Goal: Task Accomplishment & Management: Manage account settings

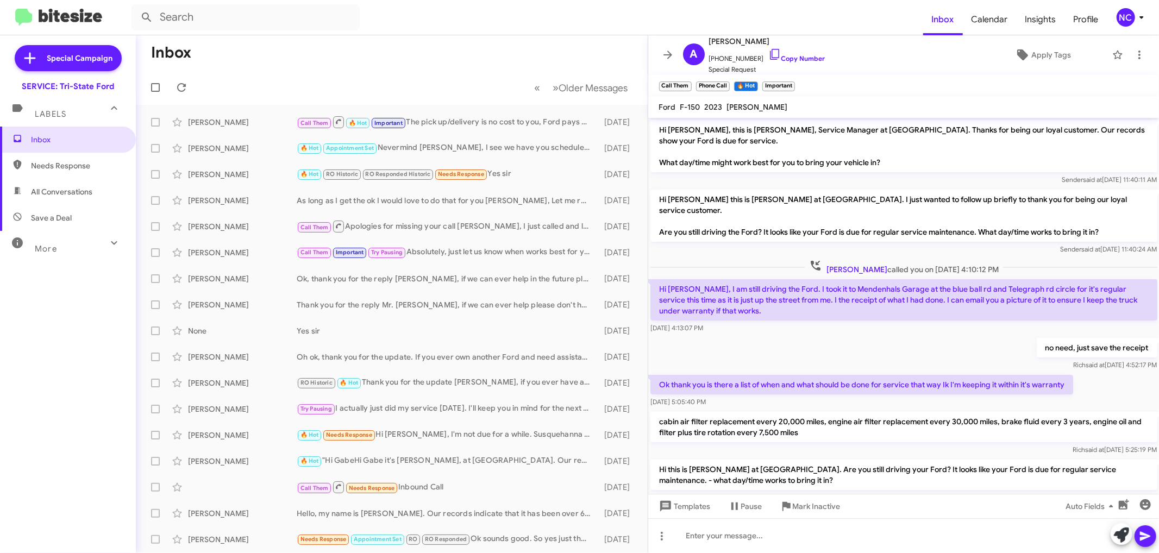
scroll to position [348, 0]
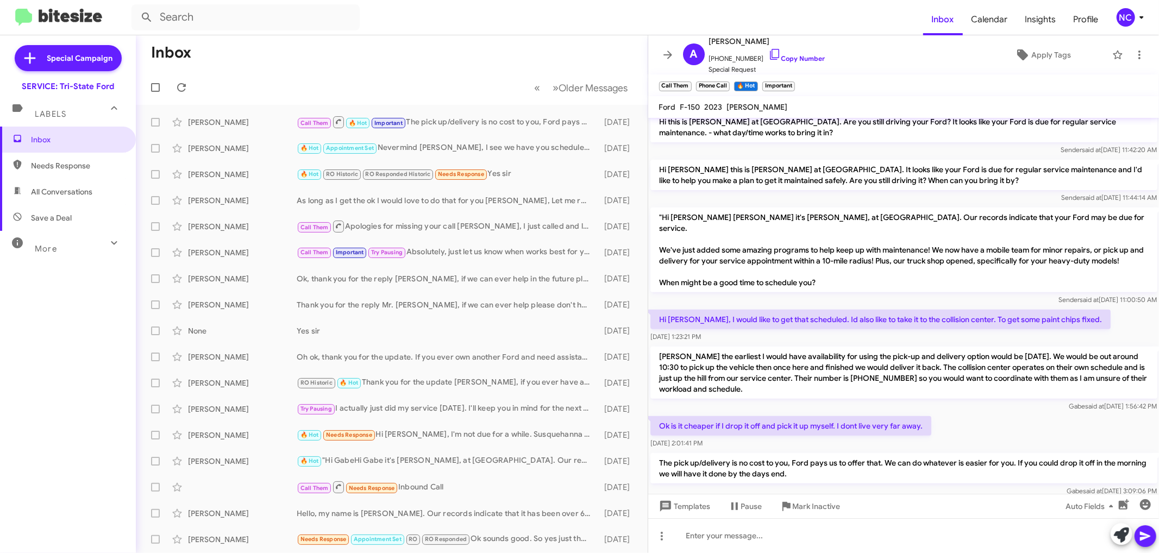
click at [417, 69] on mat-toolbar-row "Inbox" at bounding box center [392, 52] width 512 height 35
click at [75, 62] on span "Special Campaign" at bounding box center [80, 58] width 66 height 11
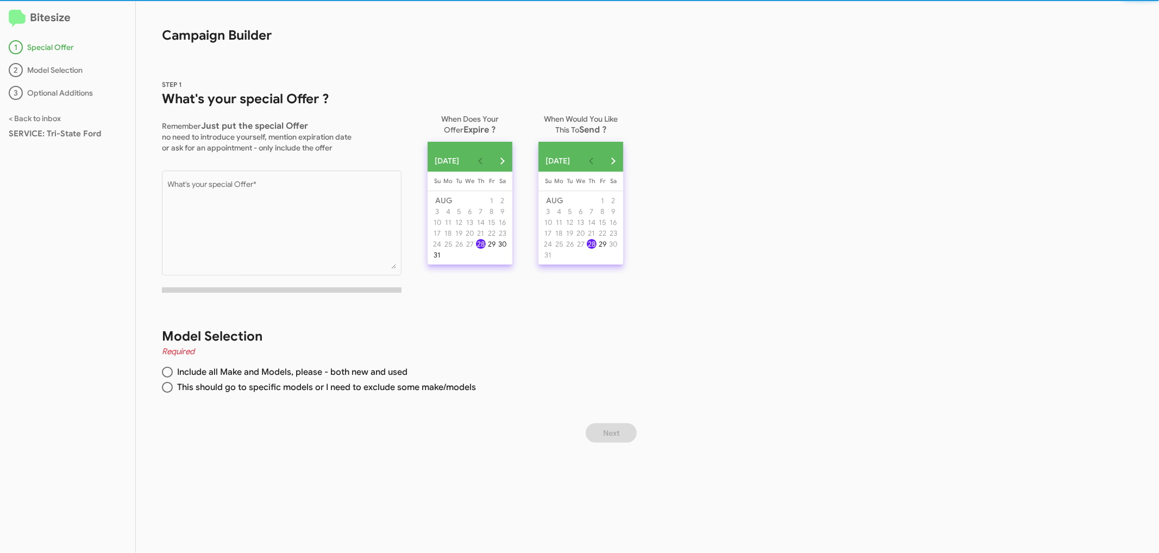
click at [1, 14] on div "Bitesize 1 Special Offer 2 Model Selection 3 Optional Additions < Back to inbox…" at bounding box center [68, 277] width 136 height 553
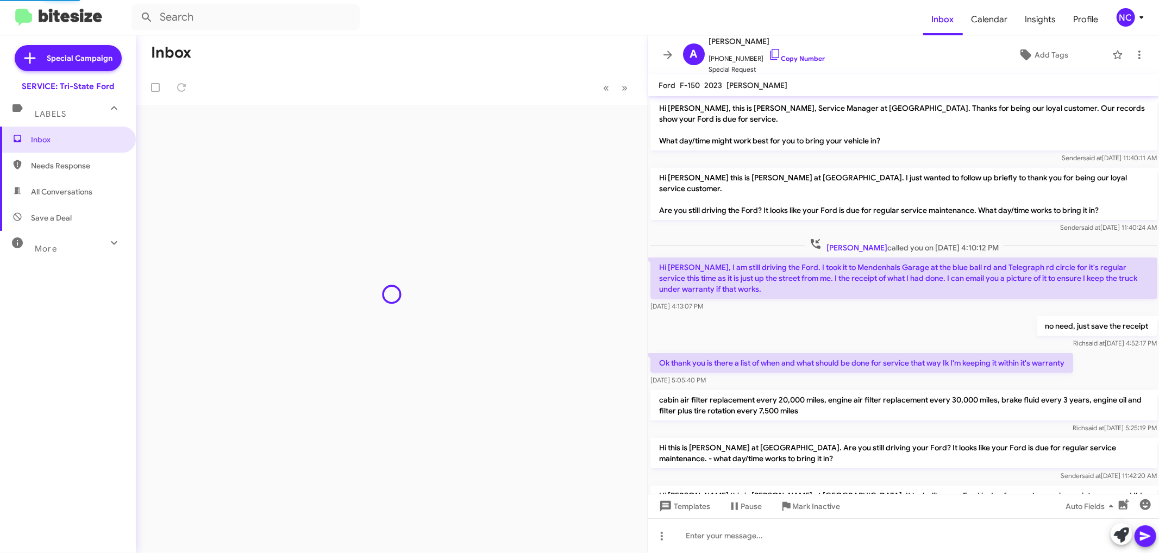
scroll to position [346, 0]
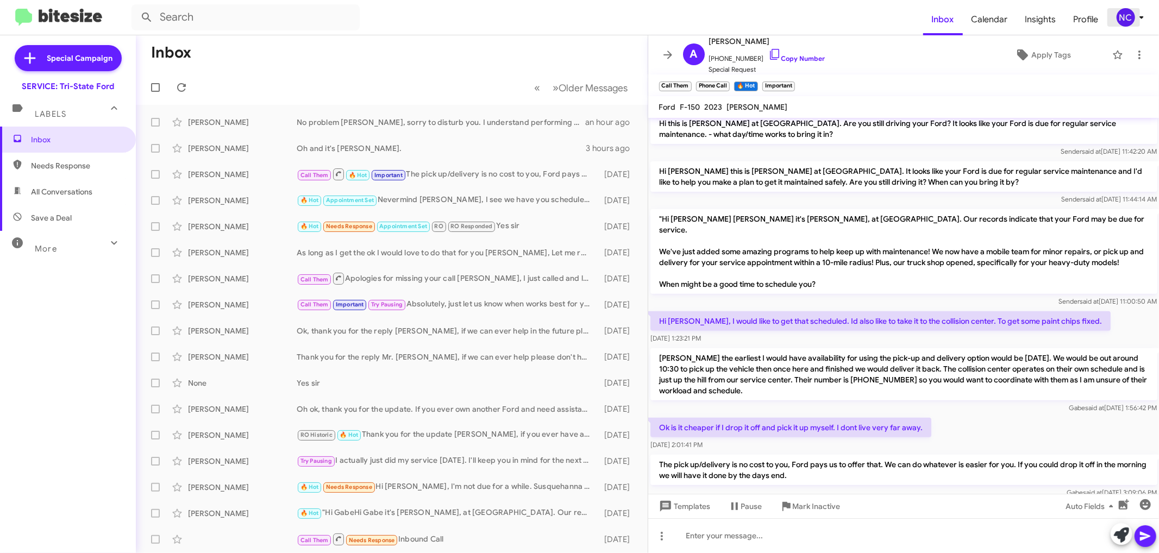
click at [1145, 20] on icon at bounding box center [1141, 17] width 13 height 13
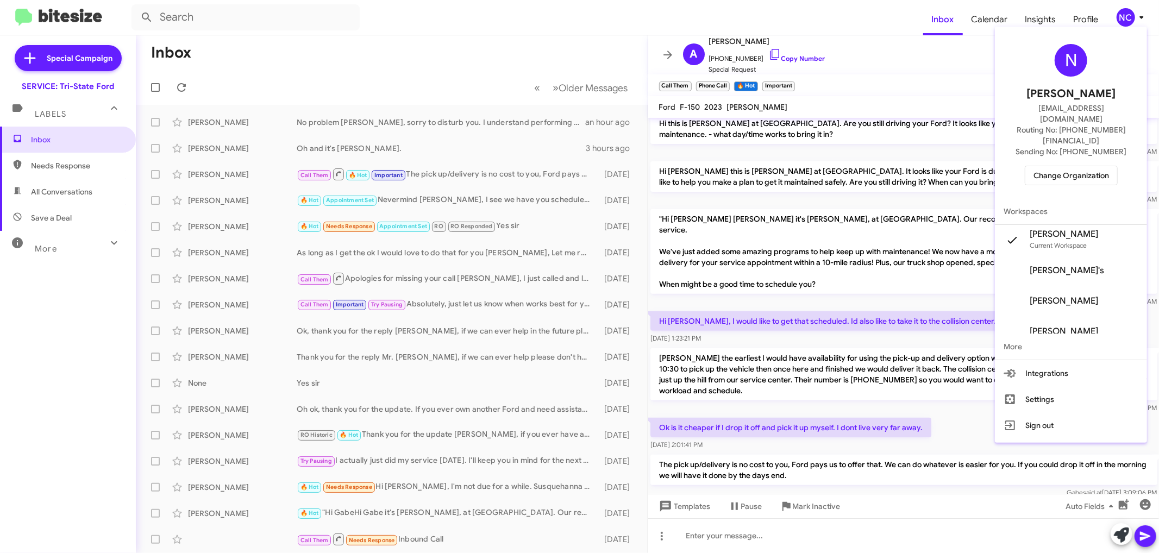
click at [1071, 166] on span "Change Organization" at bounding box center [1072, 175] width 76 height 18
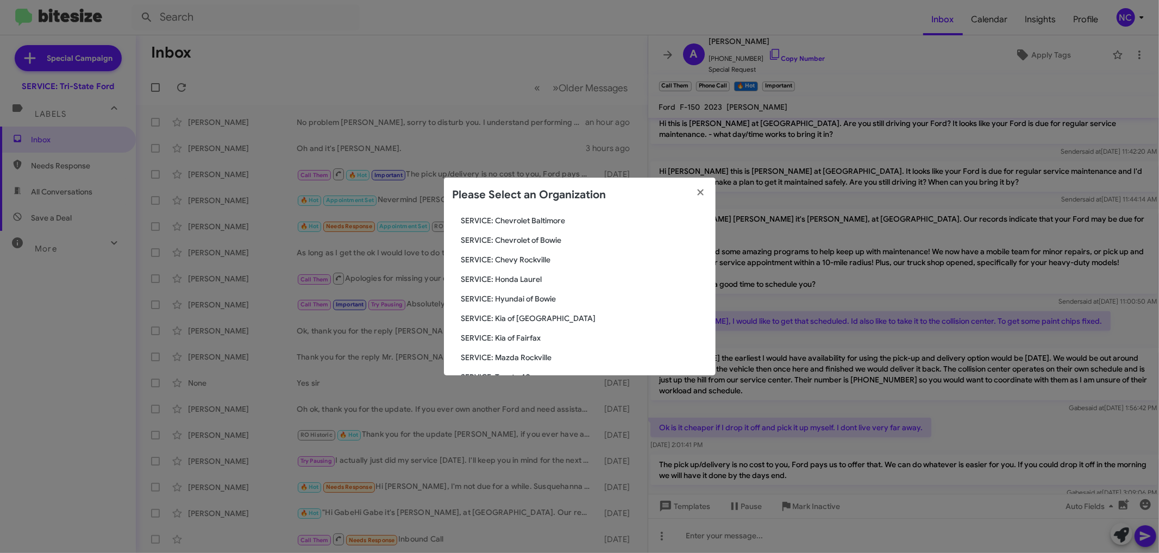
scroll to position [121, 0]
click at [528, 277] on span "SERVICE: Honda Laurel" at bounding box center [584, 276] width 246 height 11
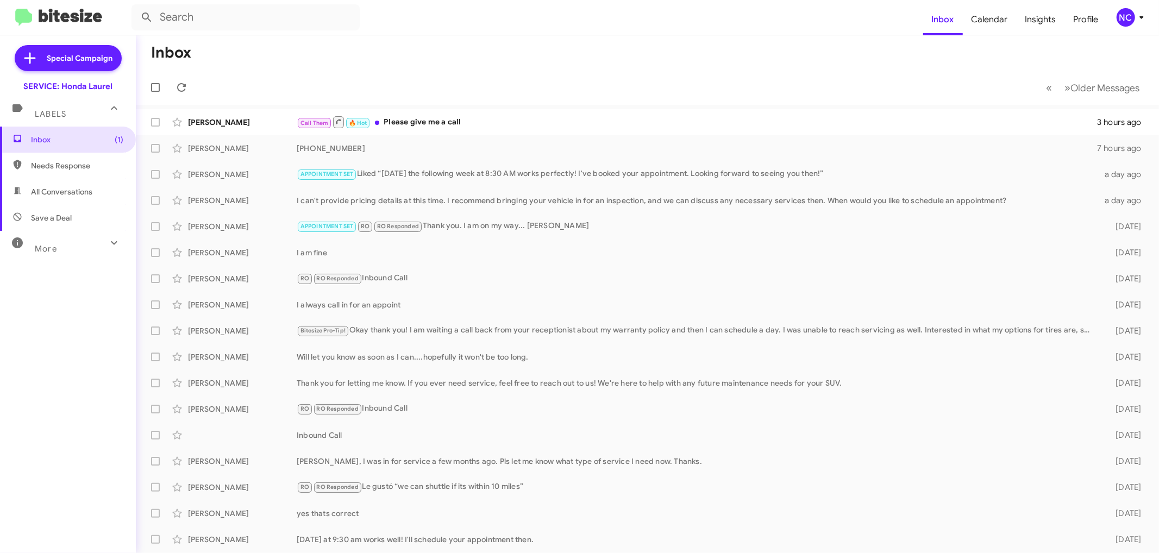
click at [475, 66] on mat-toolbar-row "Inbox" at bounding box center [647, 52] width 1023 height 35
